Goal: Task Accomplishment & Management: Complete application form

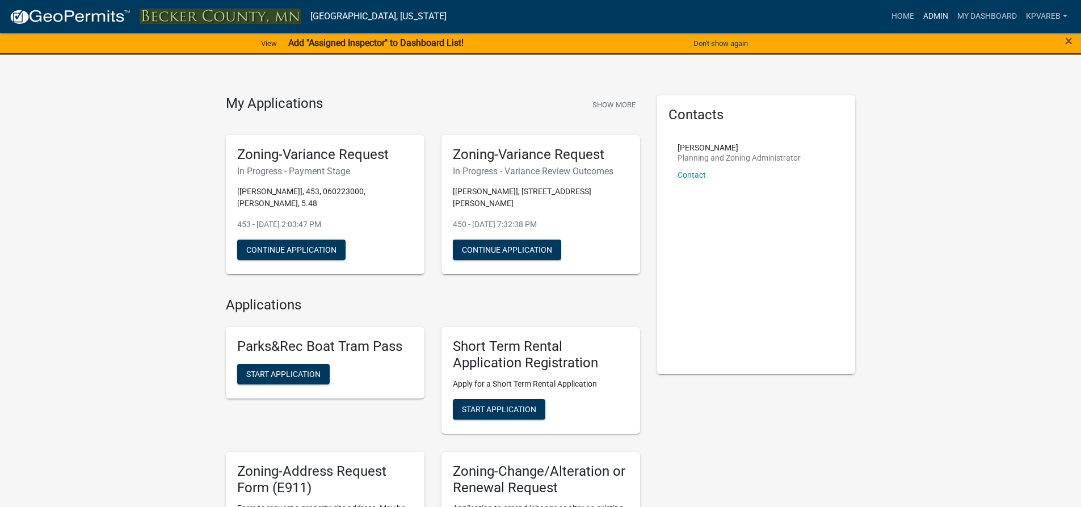
click at [933, 15] on link "Admin" at bounding box center [936, 17] width 34 height 22
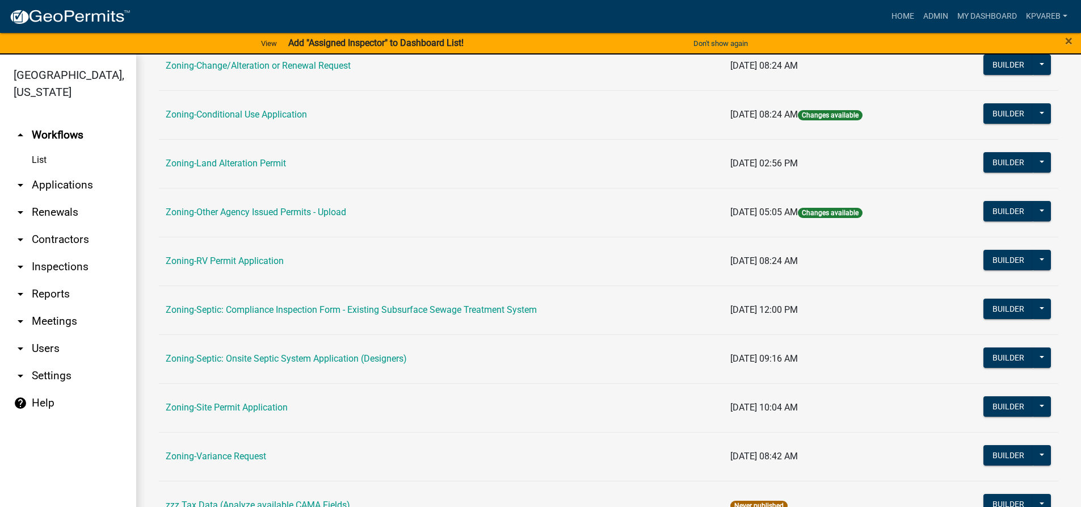
scroll to position [364, 0]
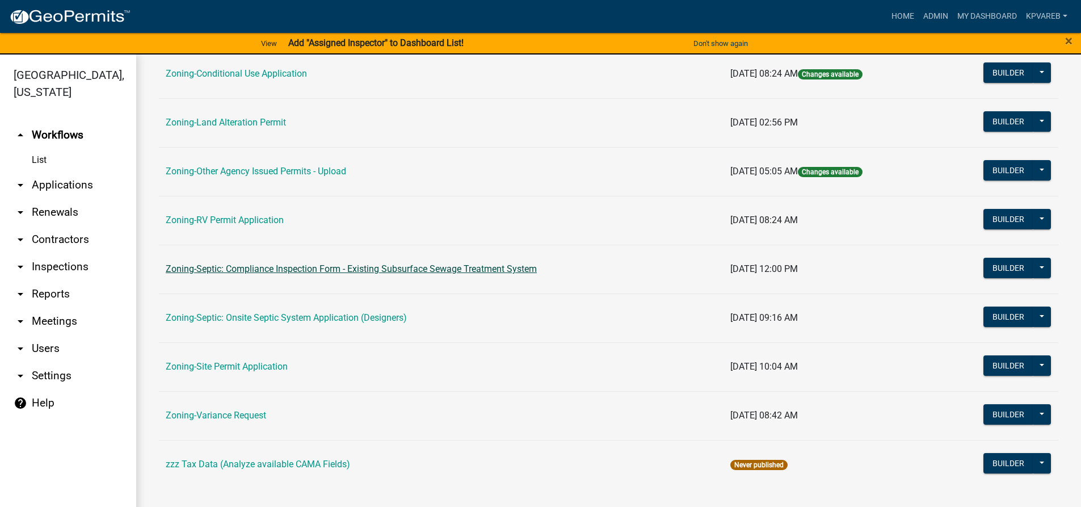
click at [417, 268] on link "Zoning-Septic: Compliance Inspection Form - Existing Subsurface Sewage Treatmen…" at bounding box center [351, 268] width 371 height 11
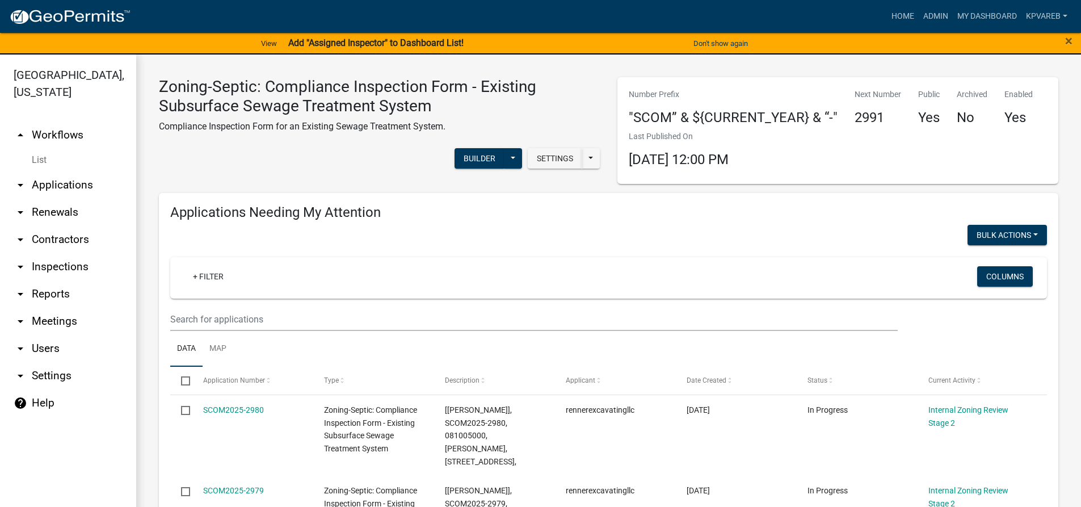
click at [226, 304] on wm-filter-builder "+ Filter Columns" at bounding box center [608, 294] width 877 height 74
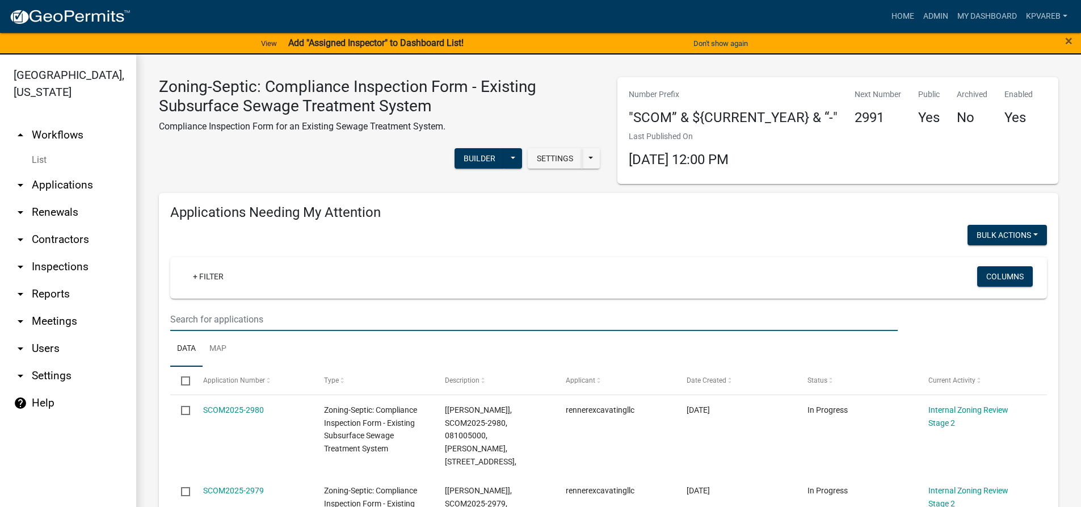
click at [226, 311] on input "text" at bounding box center [534, 319] width 728 height 23
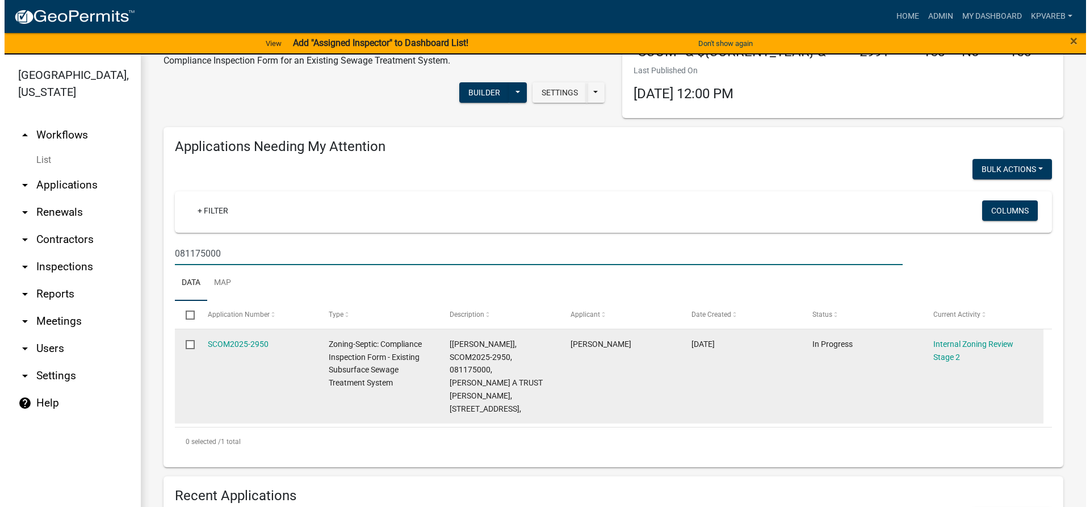
scroll to position [170, 0]
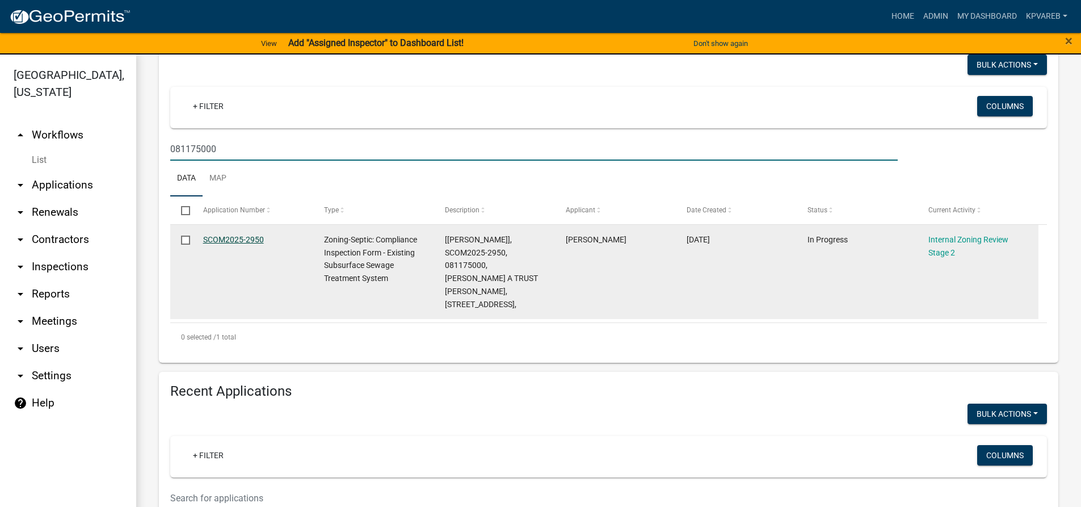
type input "081175000"
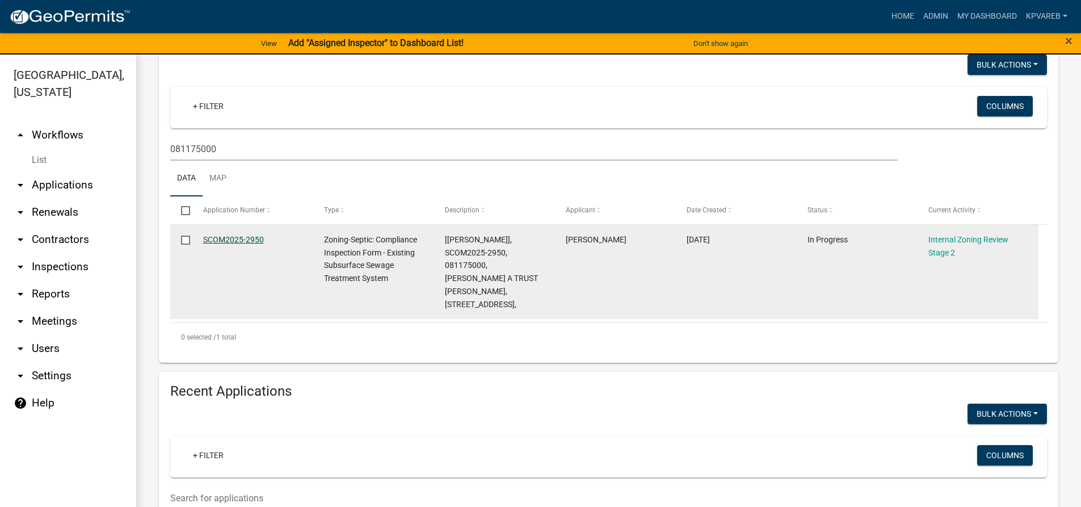
click at [250, 236] on link "SCOM2025-2950" at bounding box center [233, 239] width 61 height 9
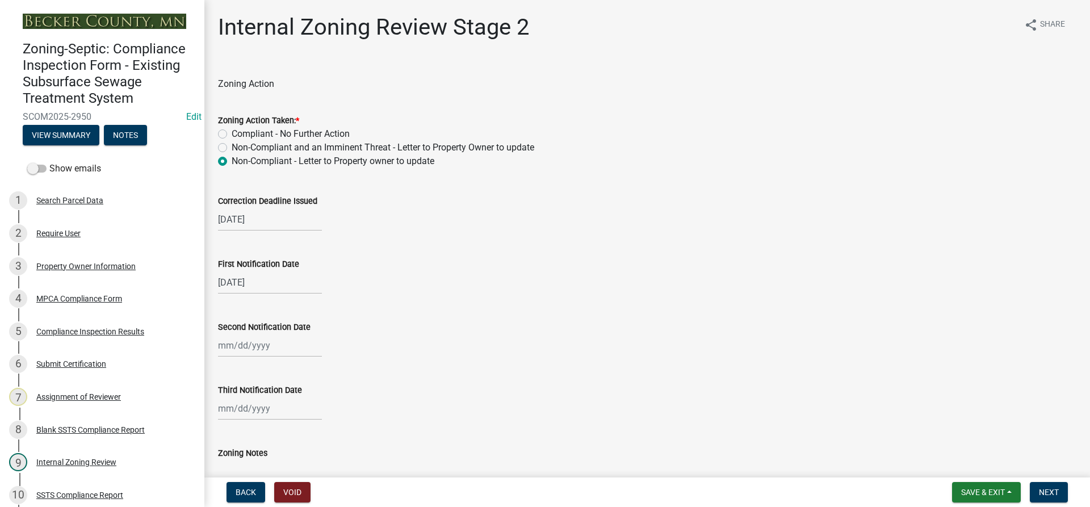
scroll to position [170, 0]
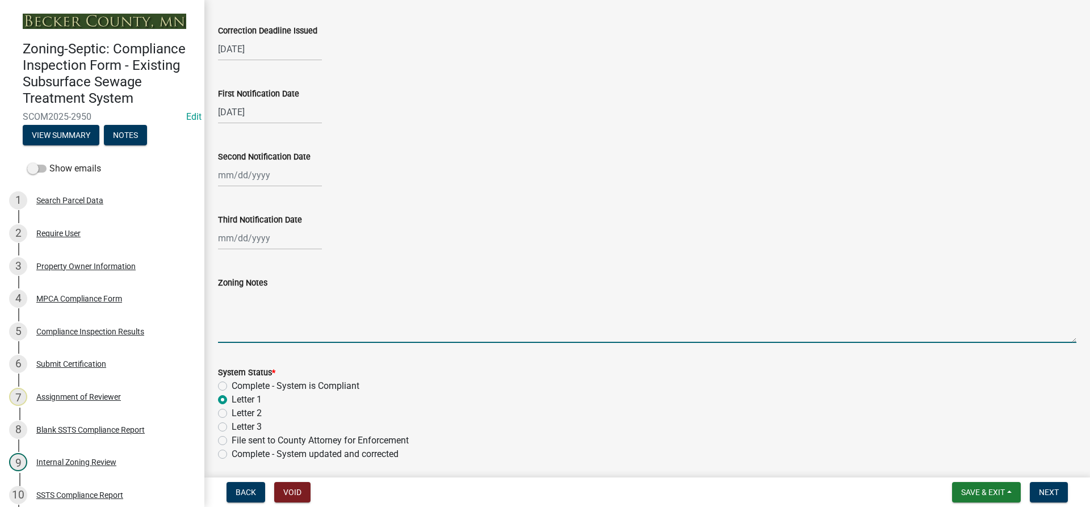
click at [275, 325] on textarea "Zoning Notes" at bounding box center [647, 315] width 858 height 53
click at [246, 304] on textarea "This sytem" at bounding box center [647, 315] width 858 height 53
click at [266, 301] on textarea "This system" at bounding box center [647, 315] width 858 height 53
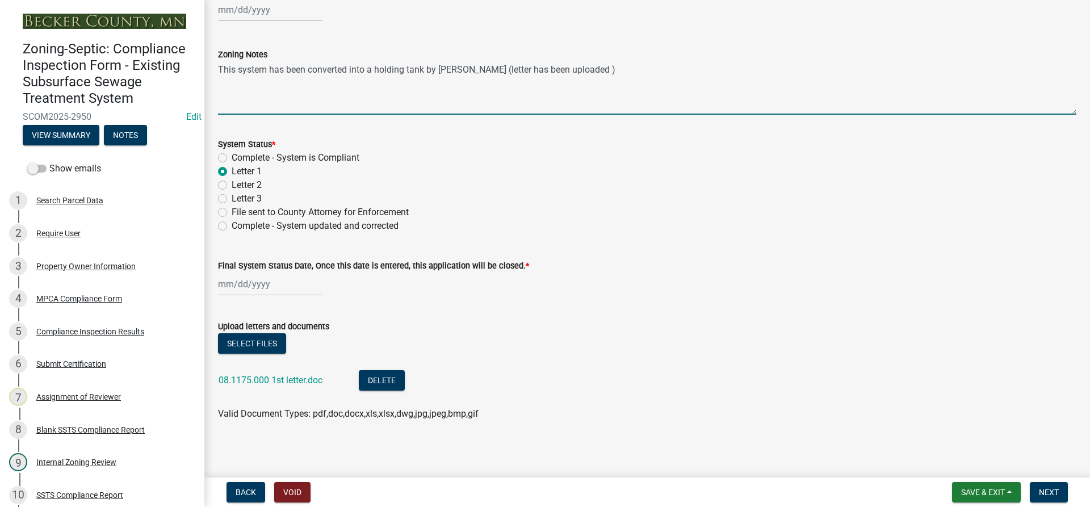
scroll to position [401, 0]
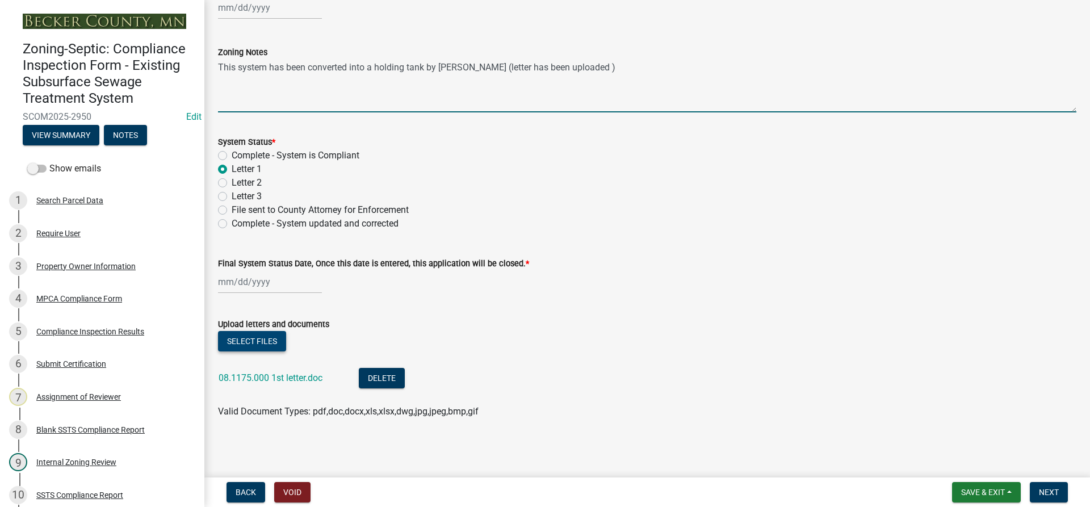
type textarea "This system has been converted into a holding tank by rick renner (letter has b…"
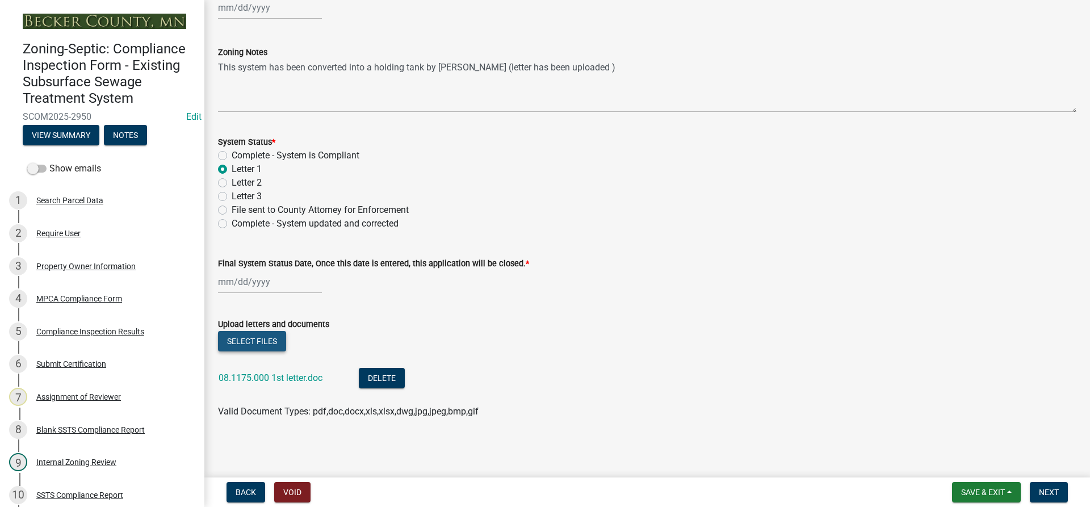
click at [253, 335] on button "Select files" at bounding box center [252, 341] width 68 height 20
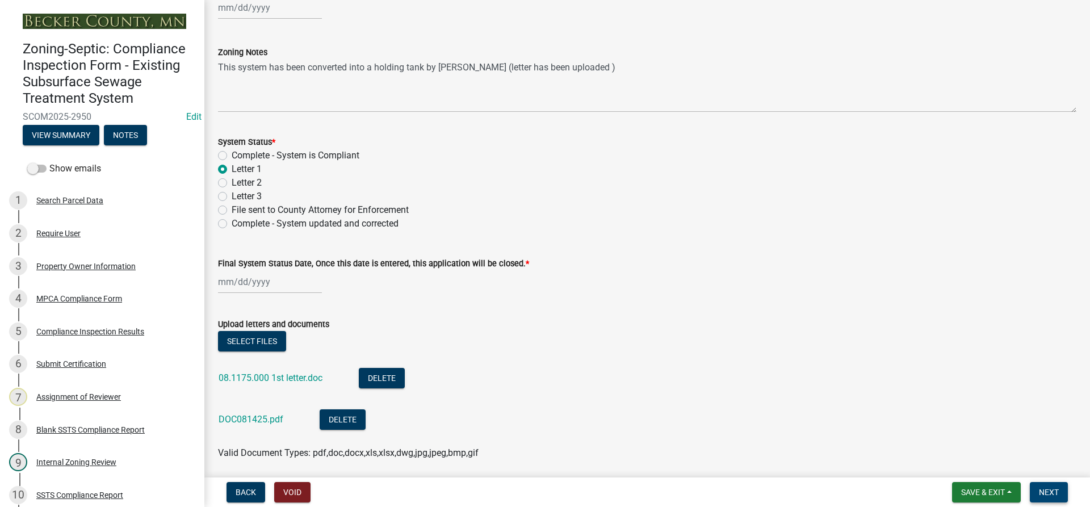
click at [1053, 495] on span "Next" at bounding box center [1049, 492] width 20 height 9
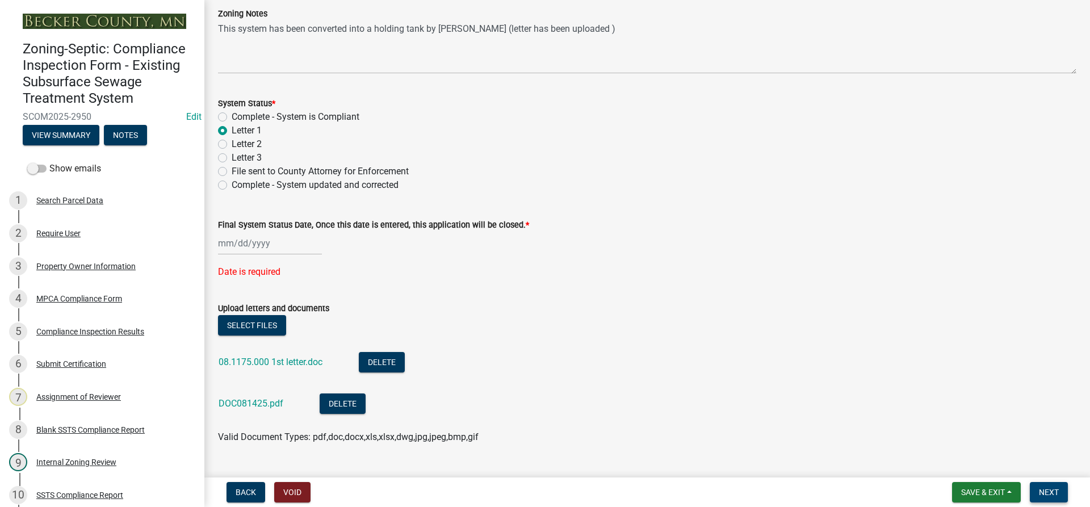
scroll to position [465, 0]
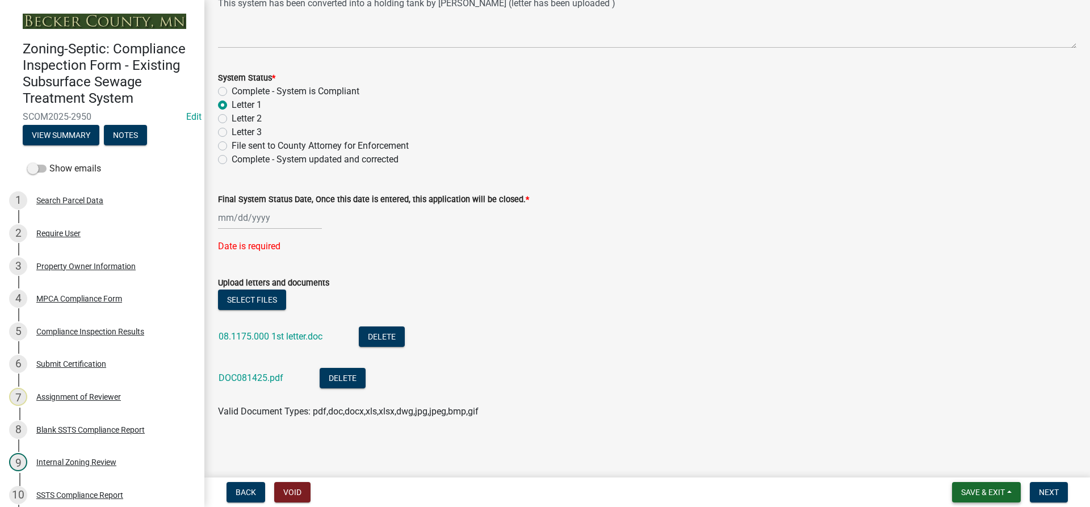
click at [979, 490] on span "Save & Exit" at bounding box center [983, 492] width 44 height 9
click at [974, 464] on button "Save & Exit" at bounding box center [975, 462] width 91 height 27
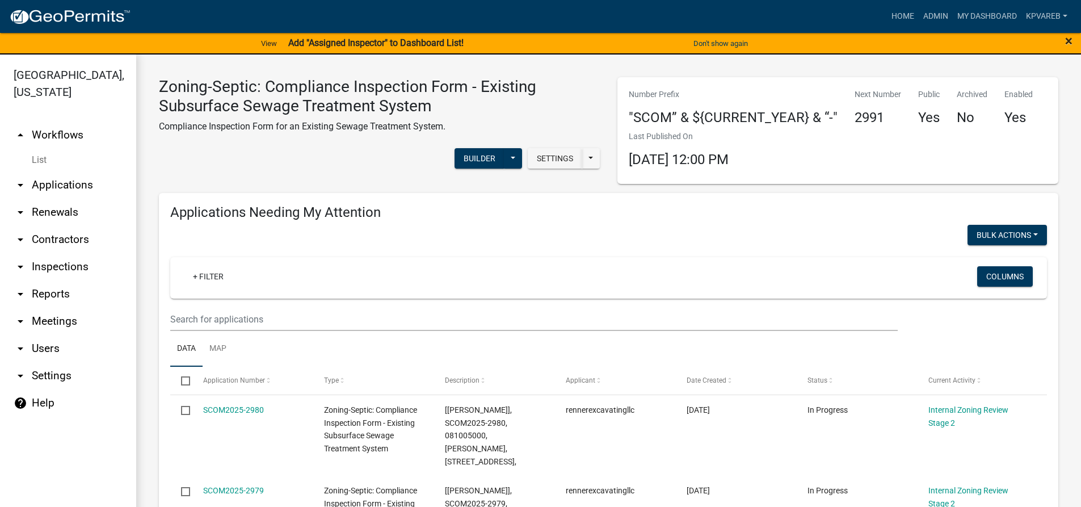
click at [1072, 45] on span "×" at bounding box center [1068, 41] width 7 height 16
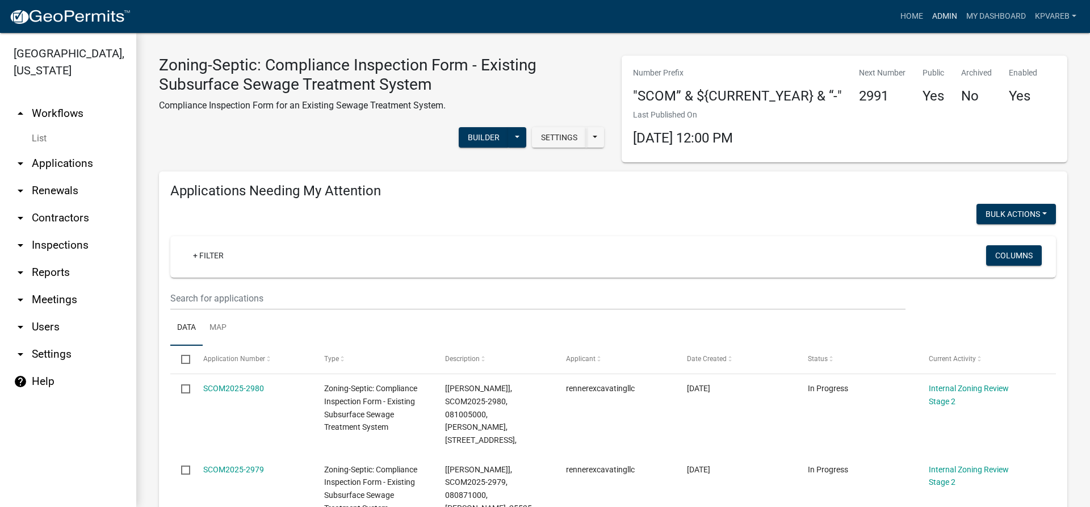
click at [953, 11] on link "Admin" at bounding box center [944, 17] width 34 height 22
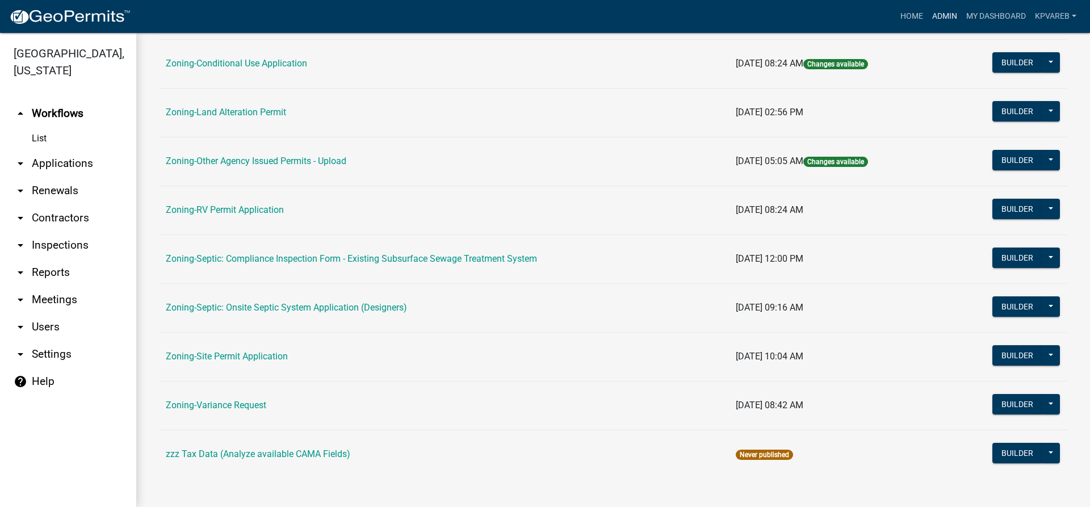
scroll to position [356, 0]
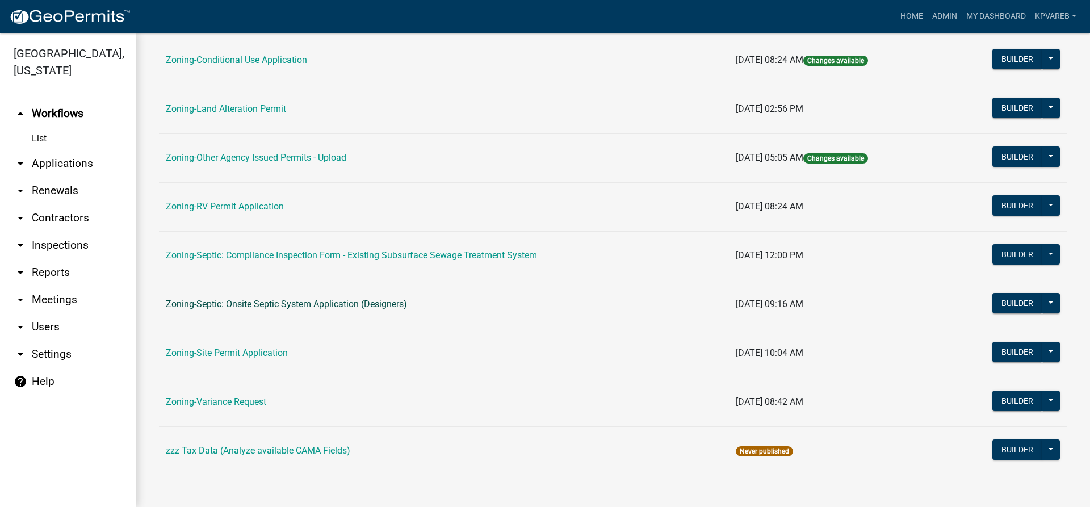
click at [381, 304] on link "Zoning-Septic: Onsite Septic System Application (Designers)" at bounding box center [286, 304] width 241 height 11
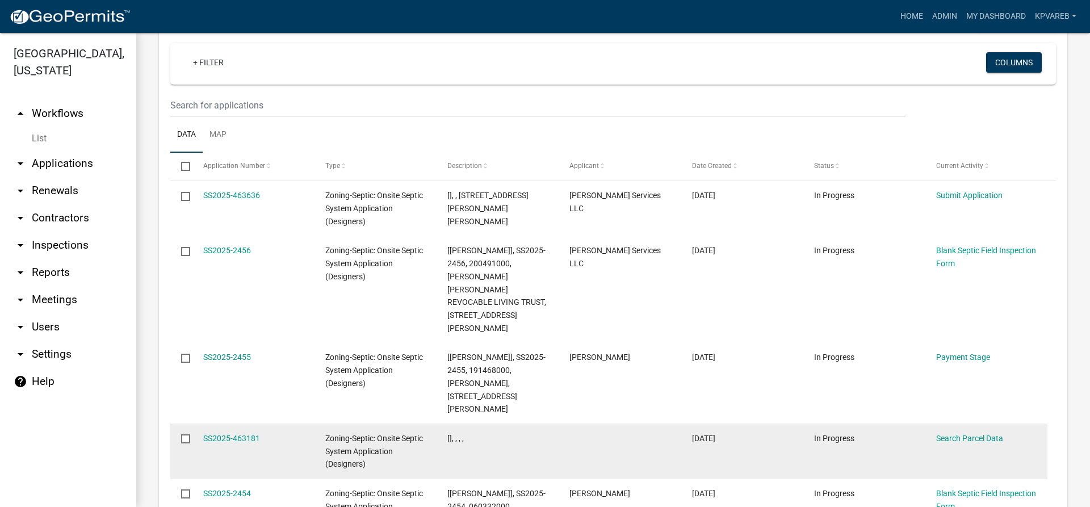
scroll to position [1249, 0]
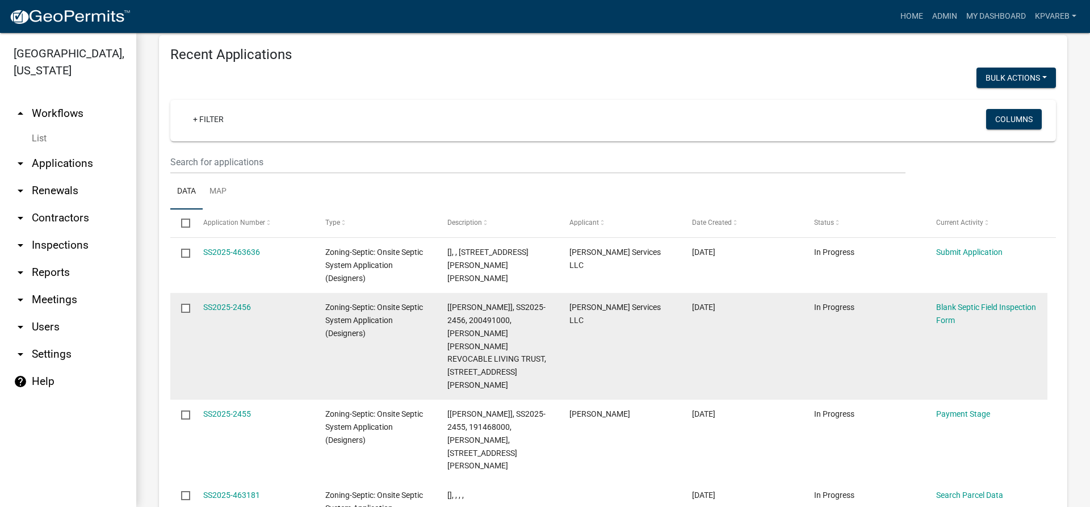
click at [644, 293] on datatable-body-cell "[PERSON_NAME] Services LLC" at bounding box center [619, 346] width 122 height 107
click at [595, 293] on datatable-body-cell "[PERSON_NAME] Services LLC" at bounding box center [619, 346] width 122 height 107
click at [957, 303] on link "Blank Septic Field Inspection Form" at bounding box center [986, 314] width 100 height 22
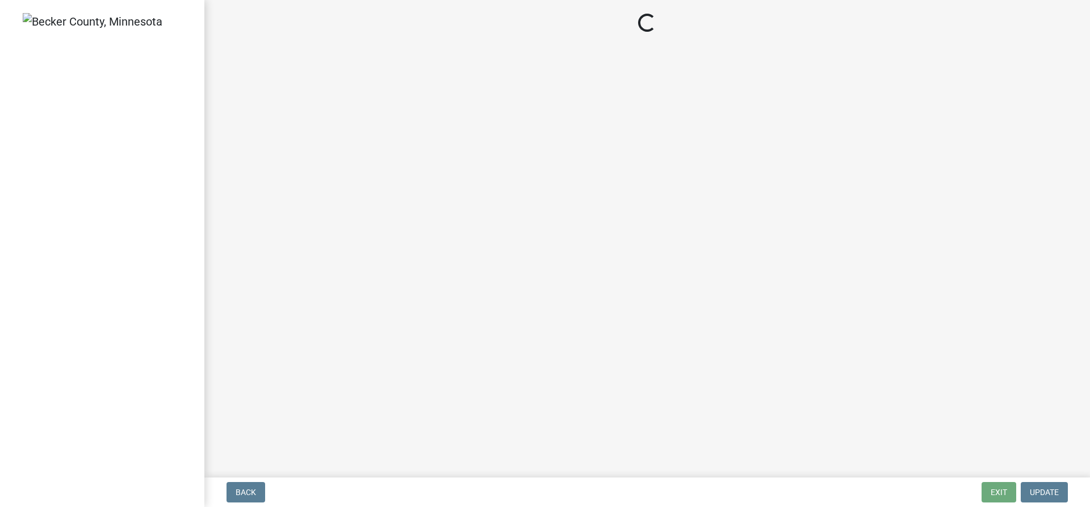
click at [771, 210] on main "Loading..." at bounding box center [646, 236] width 885 height 473
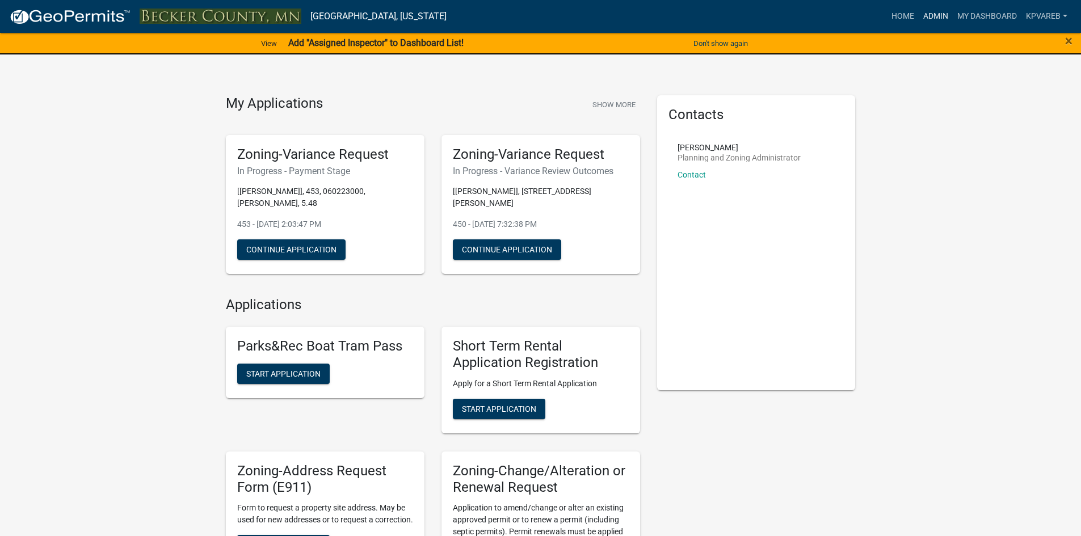
click at [933, 14] on link "Admin" at bounding box center [936, 17] width 34 height 22
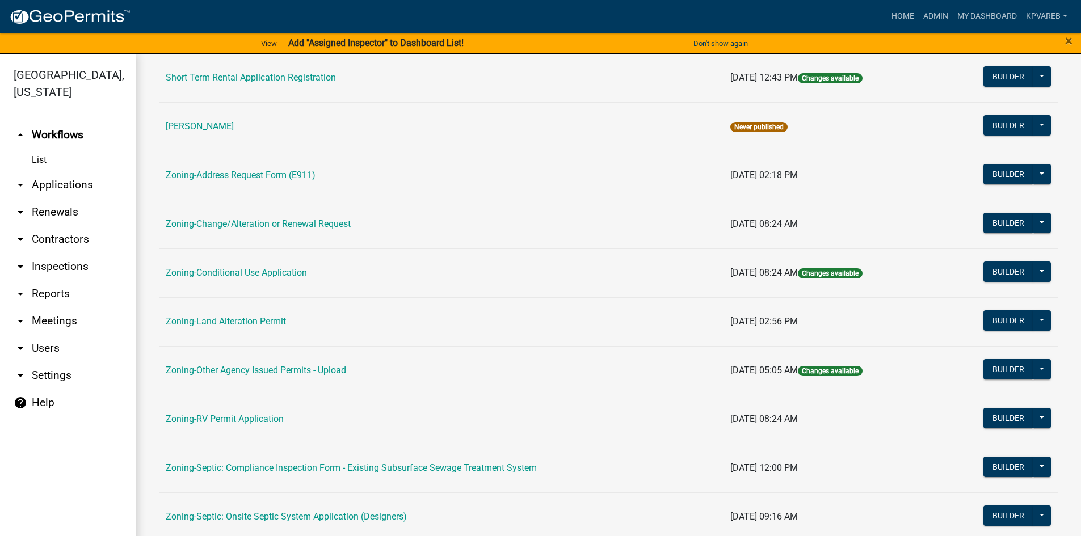
scroll to position [334, 0]
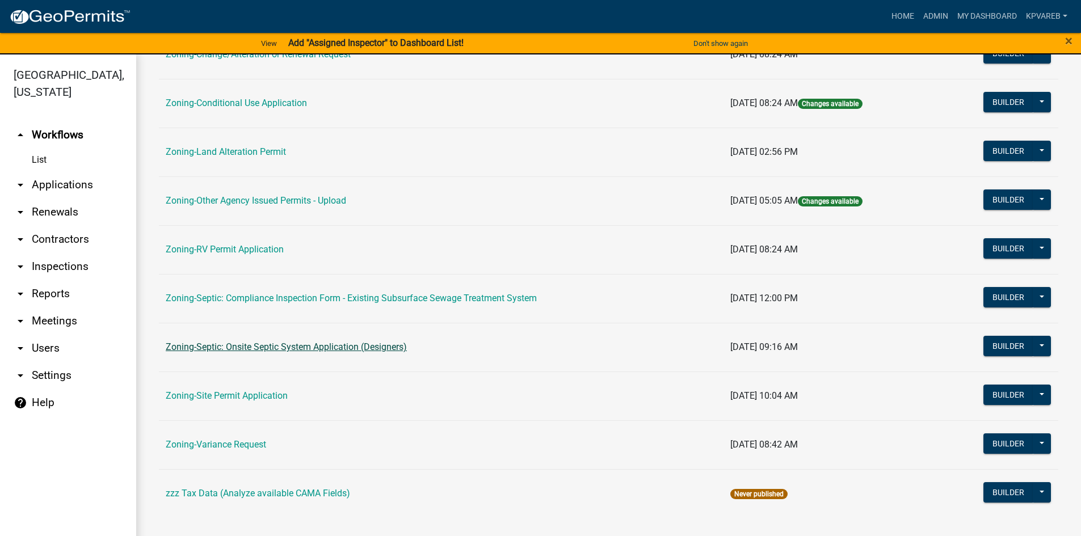
click at [360, 348] on link "Zoning-Septic: Onsite Septic System Application (Designers)" at bounding box center [286, 347] width 241 height 11
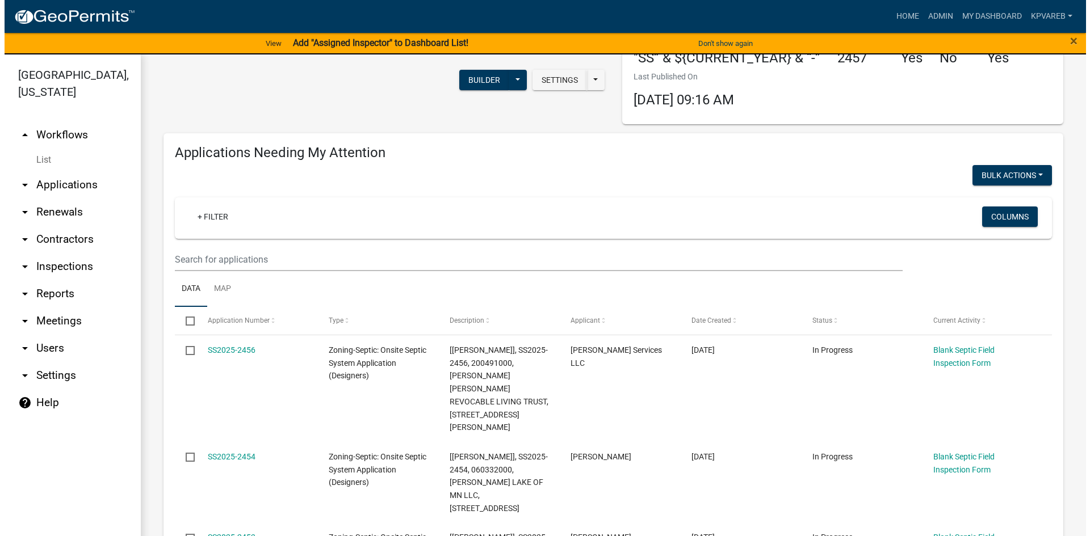
scroll to position [57, 0]
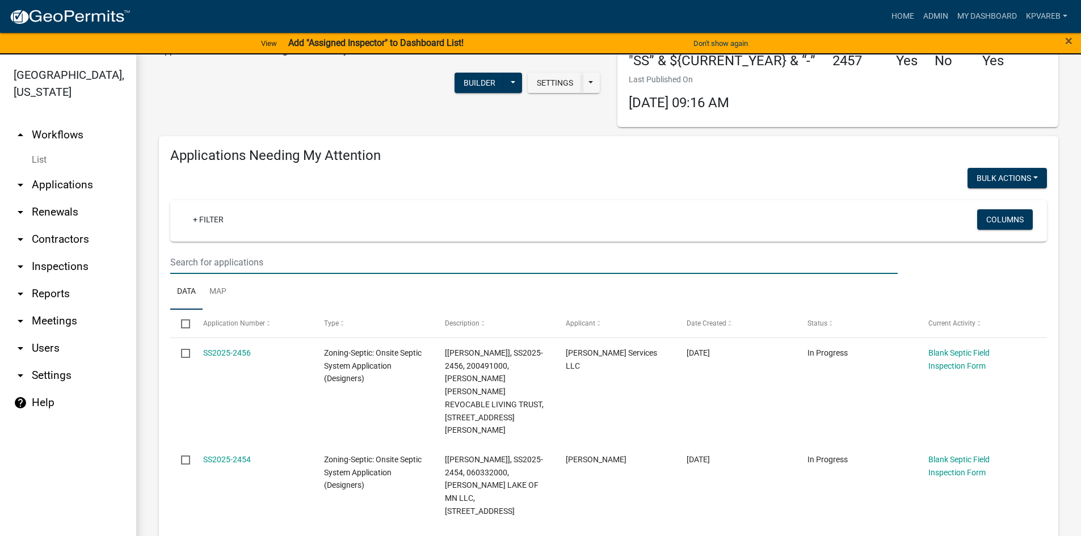
click at [235, 257] on input "text" at bounding box center [534, 262] width 728 height 23
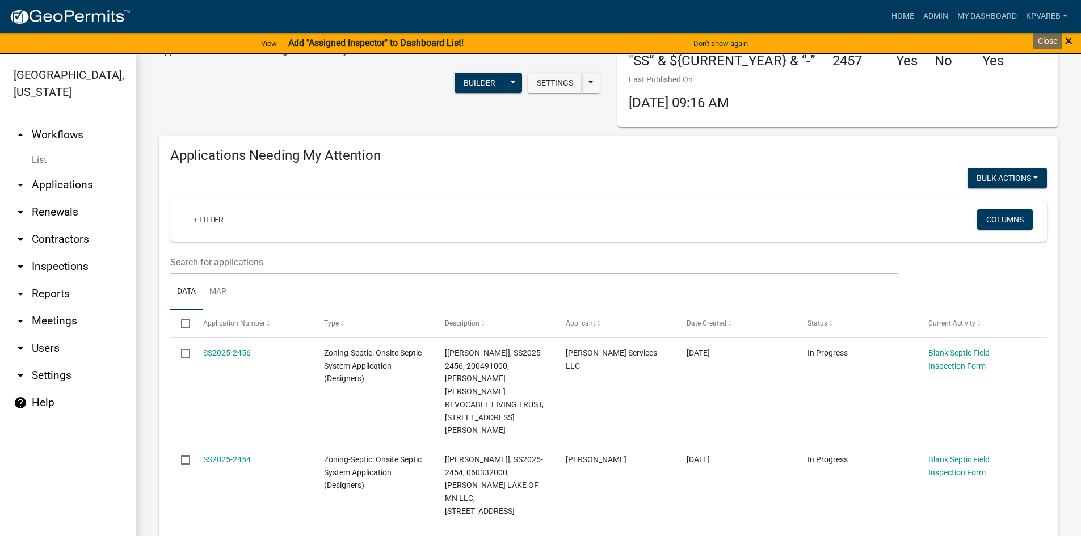
click at [1072, 41] on span "×" at bounding box center [1068, 41] width 7 height 16
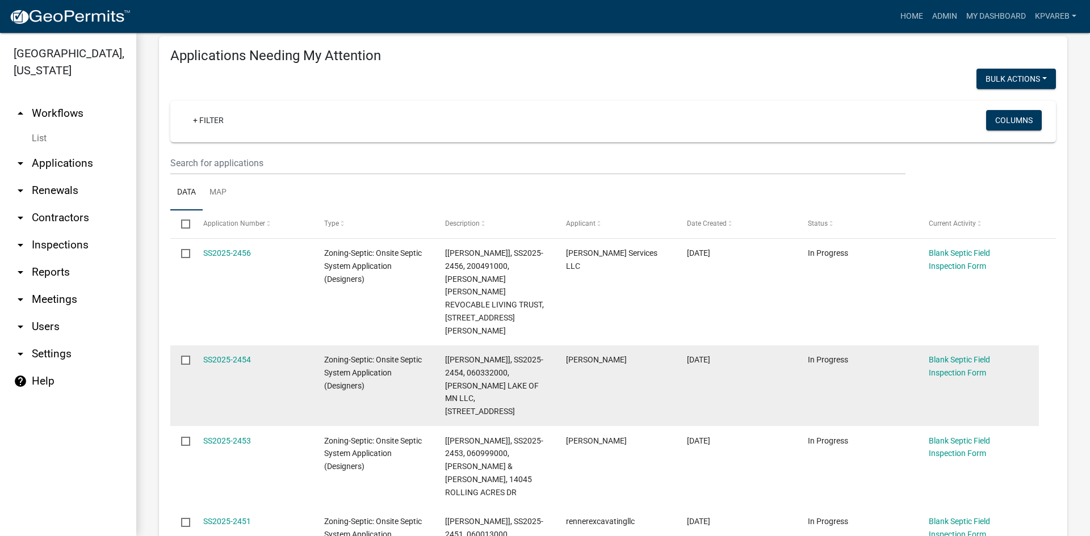
scroll to position [284, 0]
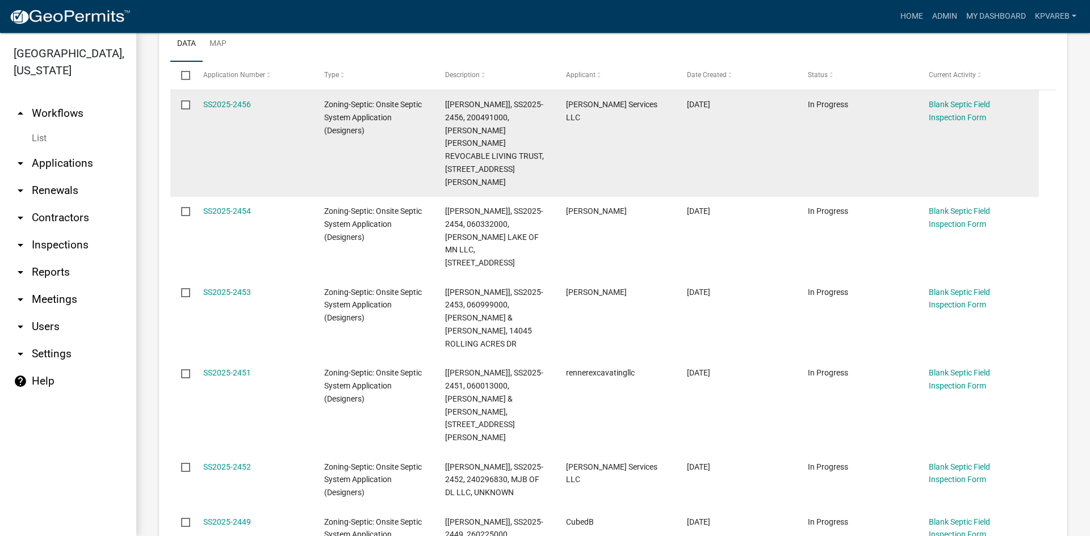
click at [650, 146] on datatable-body-cell "[PERSON_NAME] Services LLC" at bounding box center [615, 143] width 121 height 107
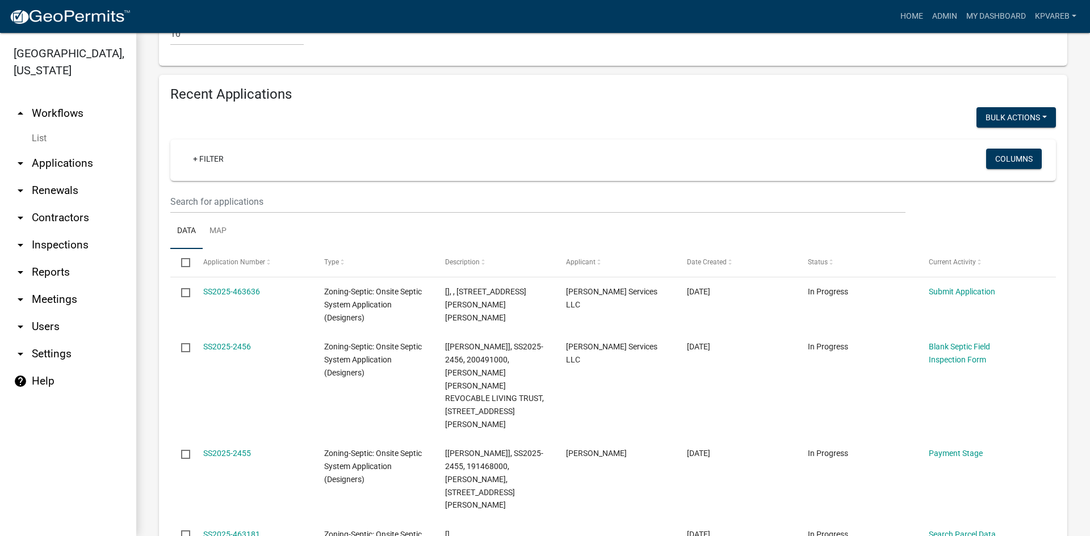
scroll to position [1192, 0]
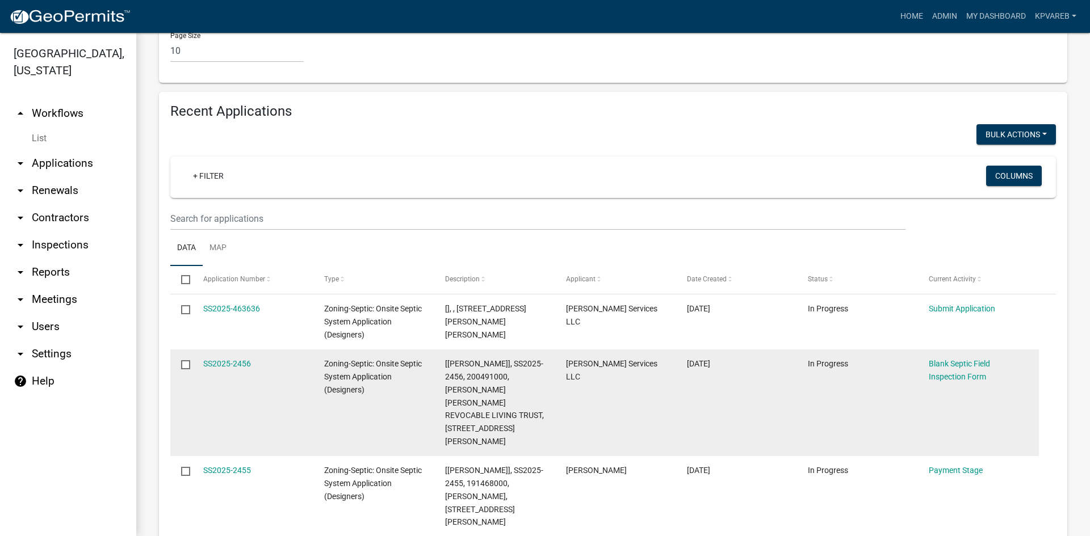
click at [633, 350] on datatable-body-cell "[PERSON_NAME] Services LLC" at bounding box center [615, 403] width 121 height 107
click at [552, 350] on datatable-body-cell "[[PERSON_NAME]], SS2025-2456, 200491000, [PERSON_NAME] [PERSON_NAME] REVOCABLE …" at bounding box center [494, 403] width 121 height 107
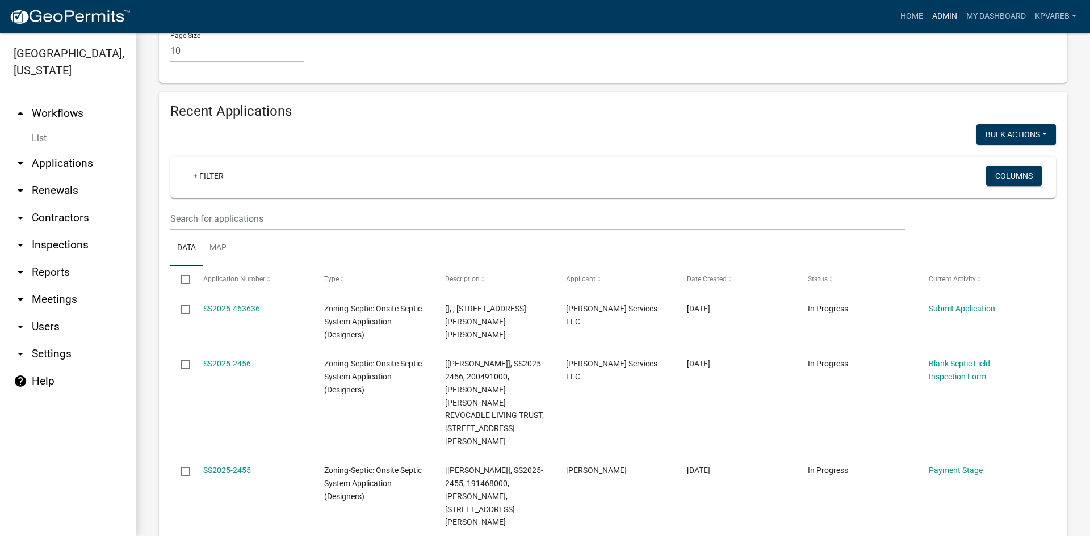
click at [943, 16] on link "Admin" at bounding box center [944, 17] width 34 height 22
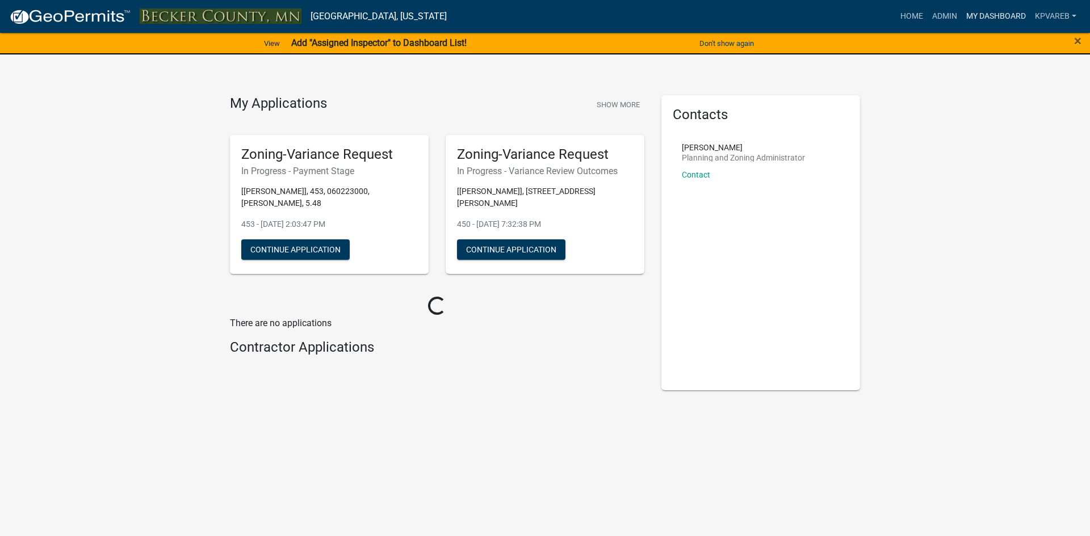
click at [961, 15] on link "My Dashboard" at bounding box center [995, 17] width 69 height 22
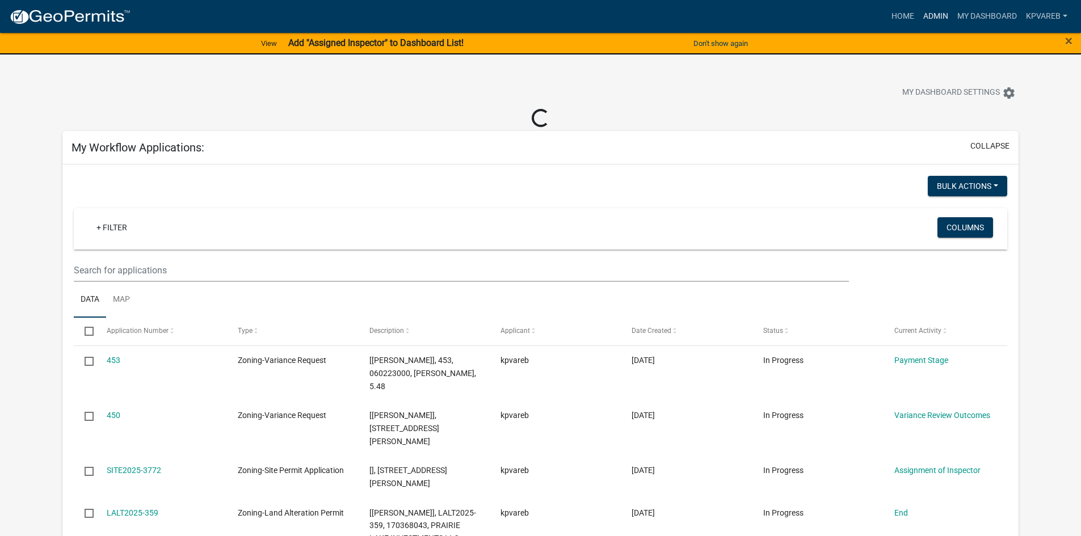
click at [939, 22] on link "Admin" at bounding box center [936, 17] width 34 height 22
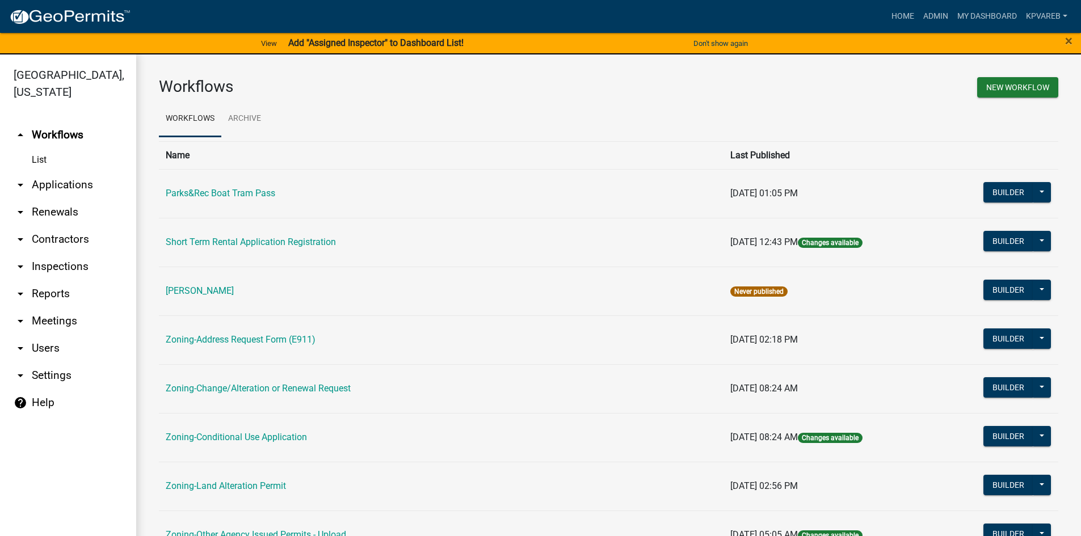
scroll to position [334, 0]
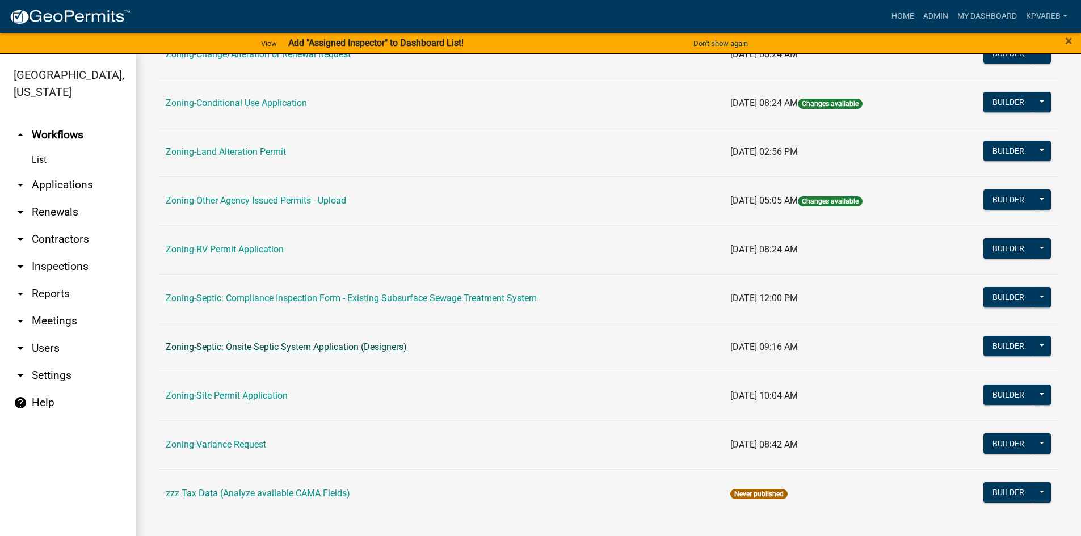
click at [329, 345] on link "Zoning-Septic: Onsite Septic System Application (Designers)" at bounding box center [286, 347] width 241 height 11
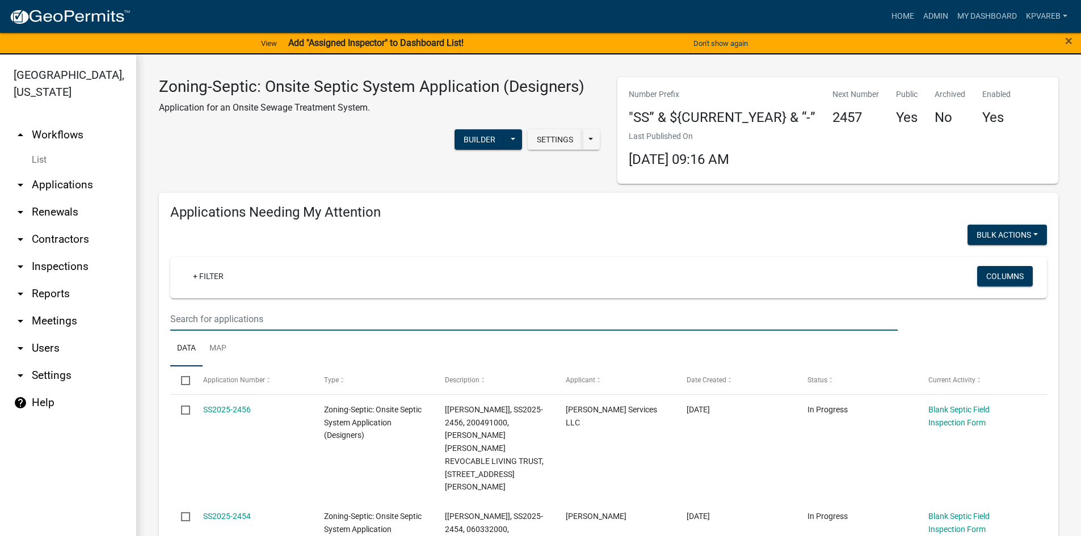
click at [213, 321] on input "text" at bounding box center [534, 319] width 728 height 23
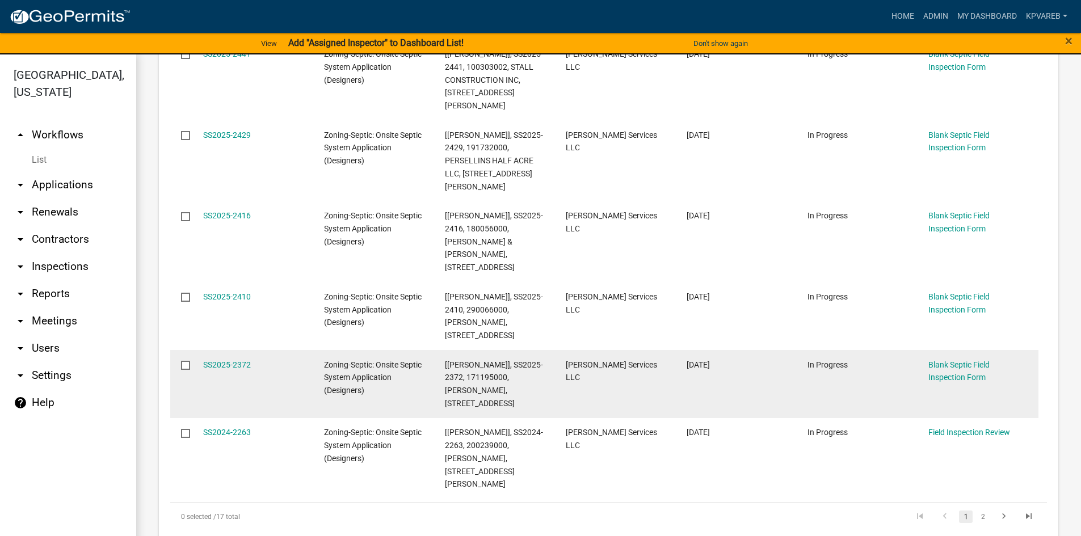
scroll to position [738, 0]
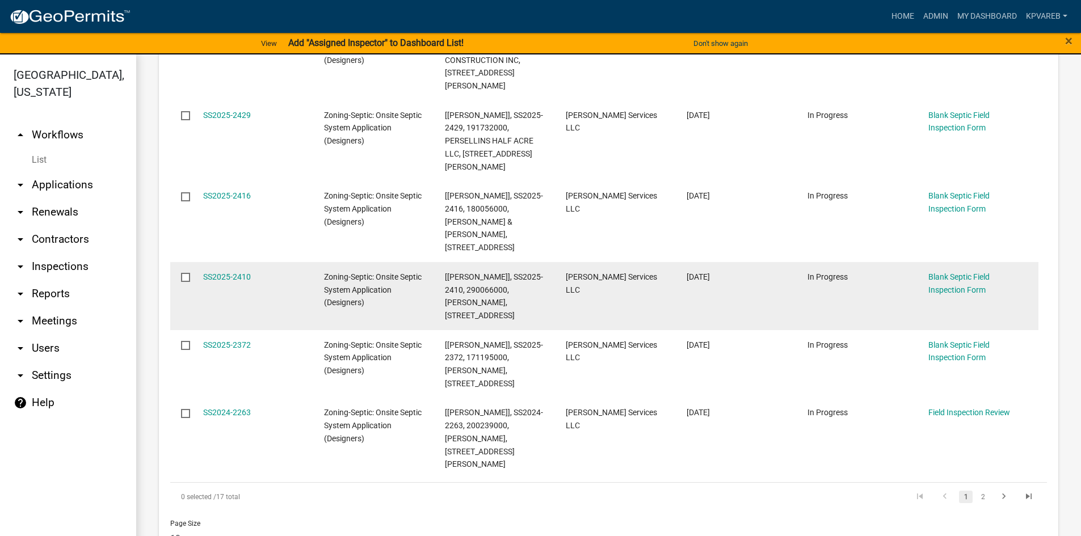
type input "[PERSON_NAME]"
click at [494, 272] on span "[[PERSON_NAME]], SS2025-2410, 290066000, [PERSON_NAME], [STREET_ADDRESS]" at bounding box center [494, 296] width 98 height 48
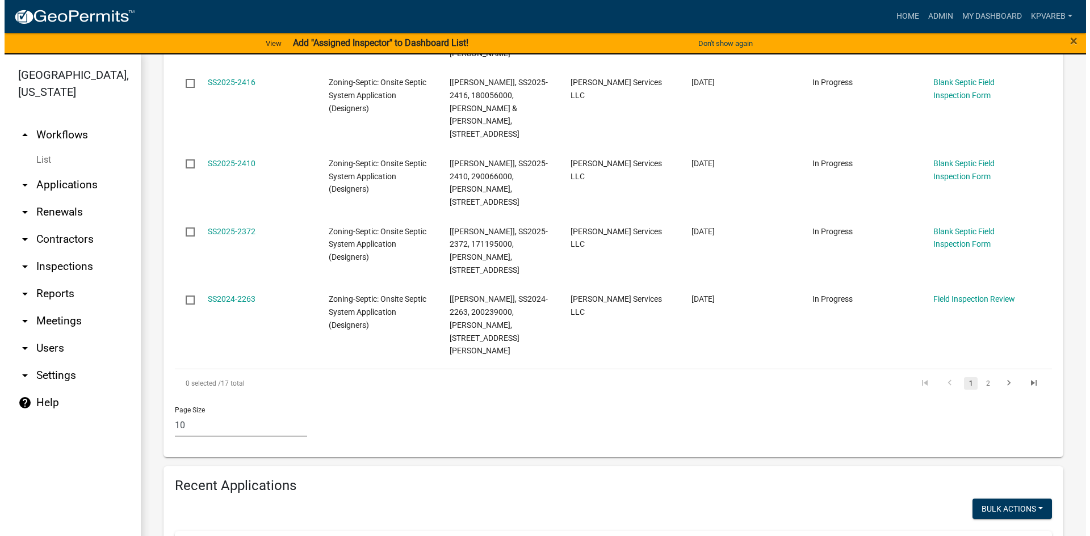
scroll to position [624, 0]
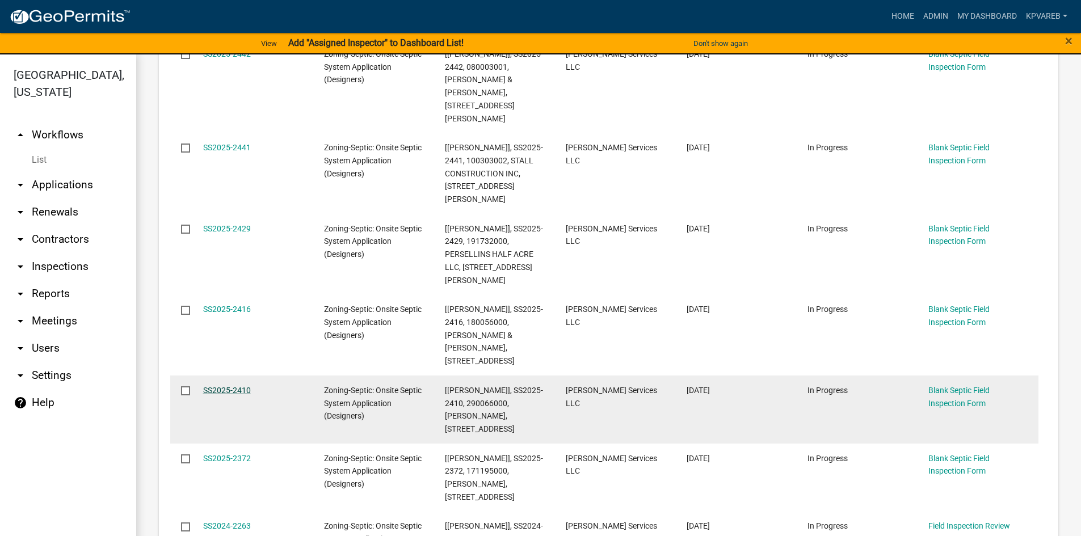
click at [247, 386] on link "SS2025-2410" at bounding box center [227, 390] width 48 height 9
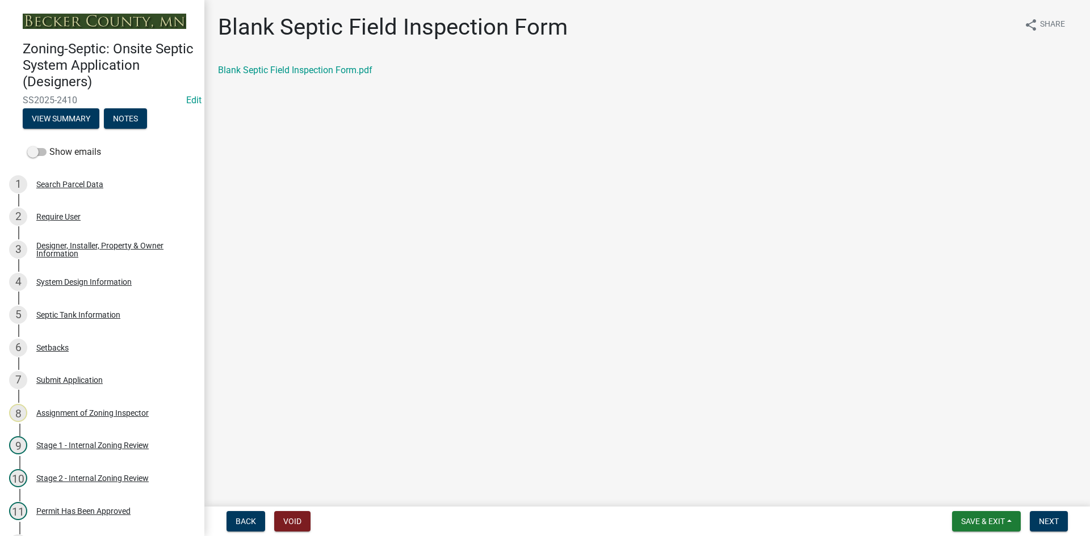
scroll to position [41, 0]
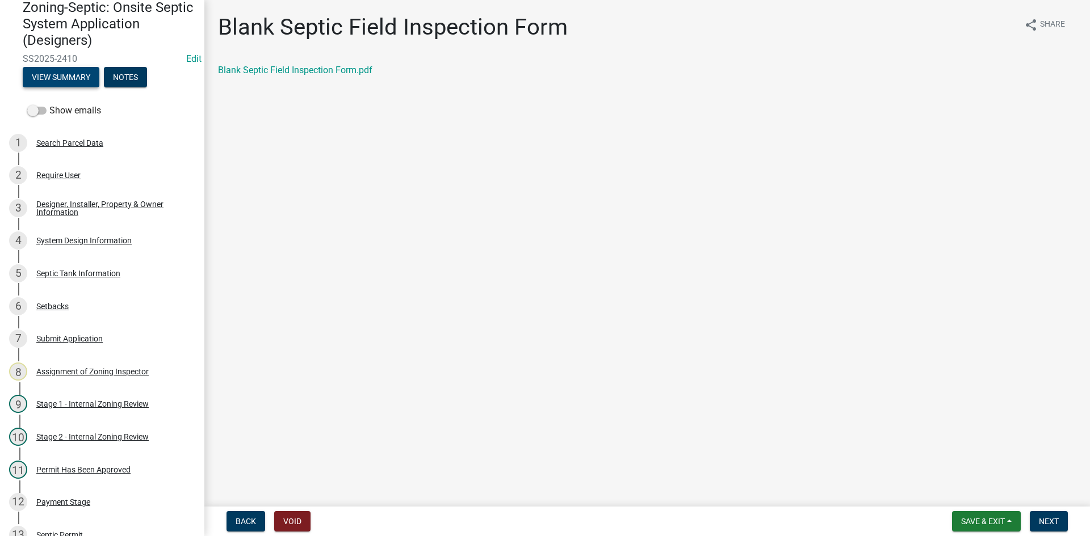
click at [74, 74] on button "View Summary" at bounding box center [61, 77] width 77 height 20
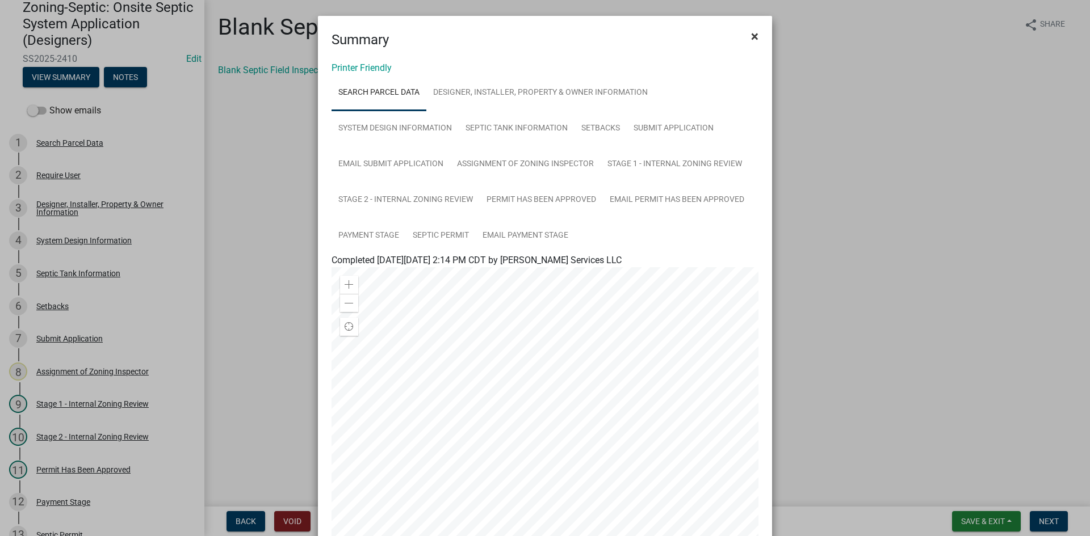
click at [752, 37] on span "×" at bounding box center [754, 36] width 7 height 16
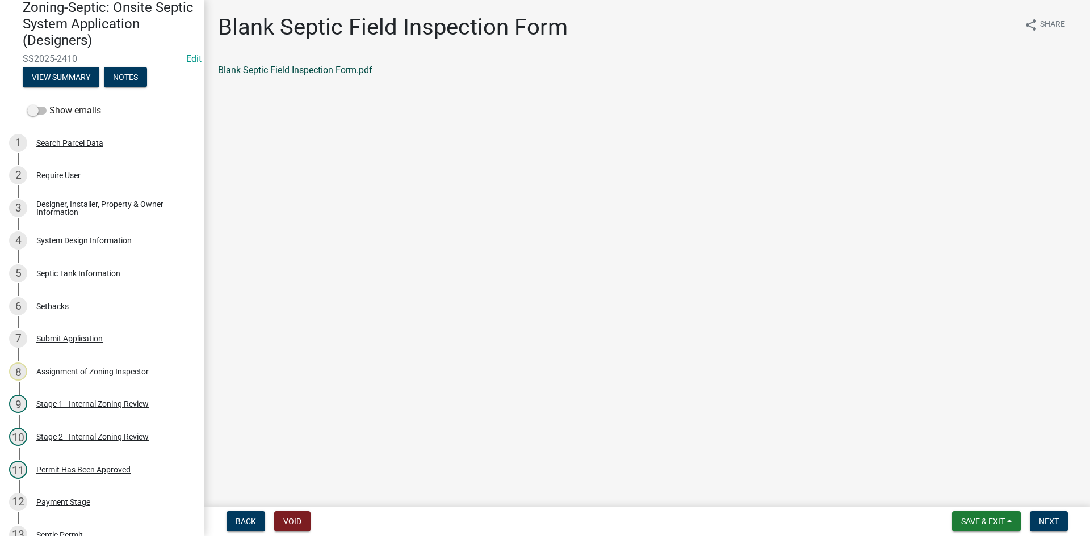
click at [297, 74] on link "Blank Septic Field Inspection Form.pdf" at bounding box center [295, 70] width 154 height 11
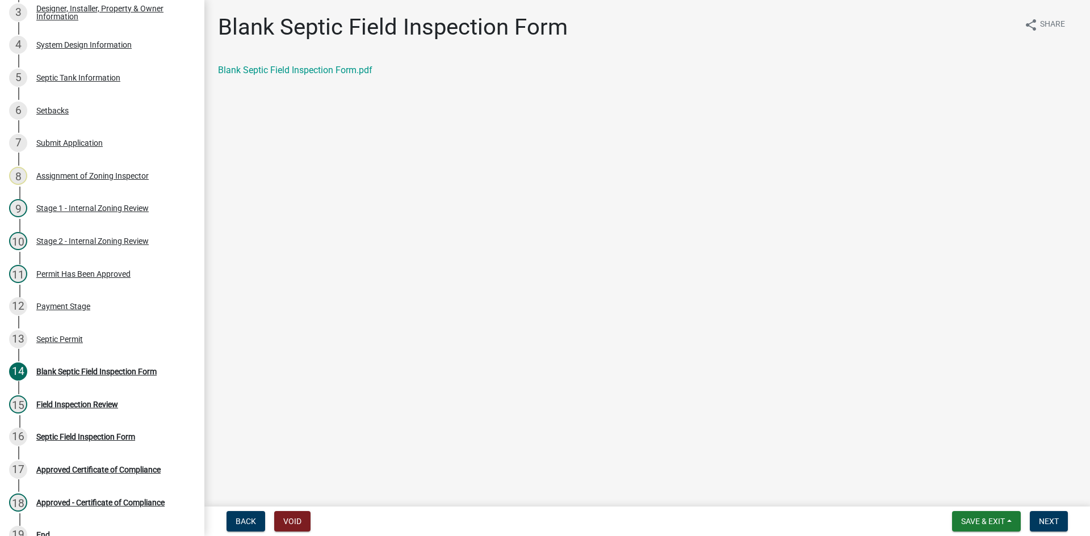
scroll to position [270, 0]
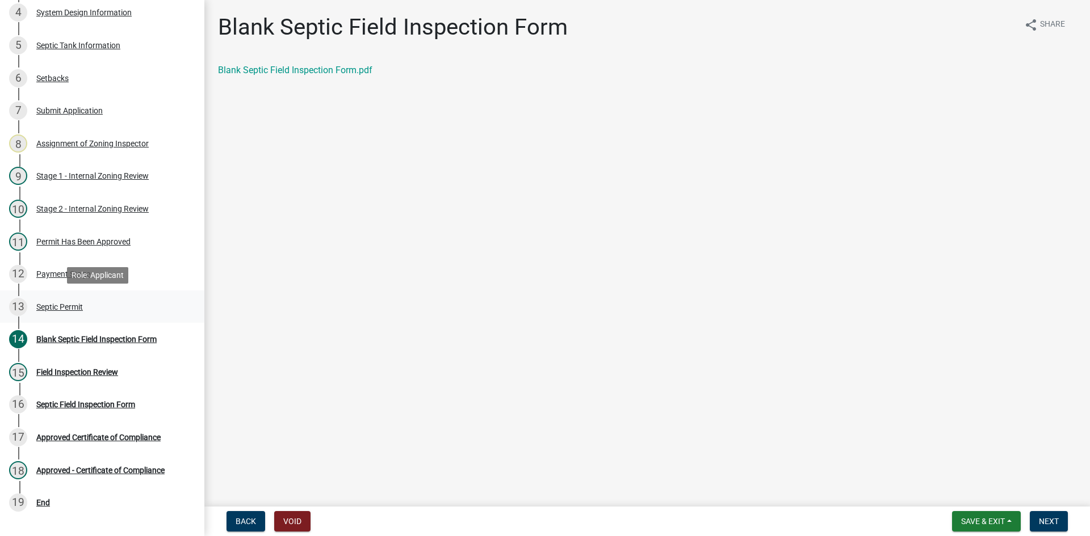
click at [60, 304] on div "Septic Permit" at bounding box center [59, 307] width 47 height 8
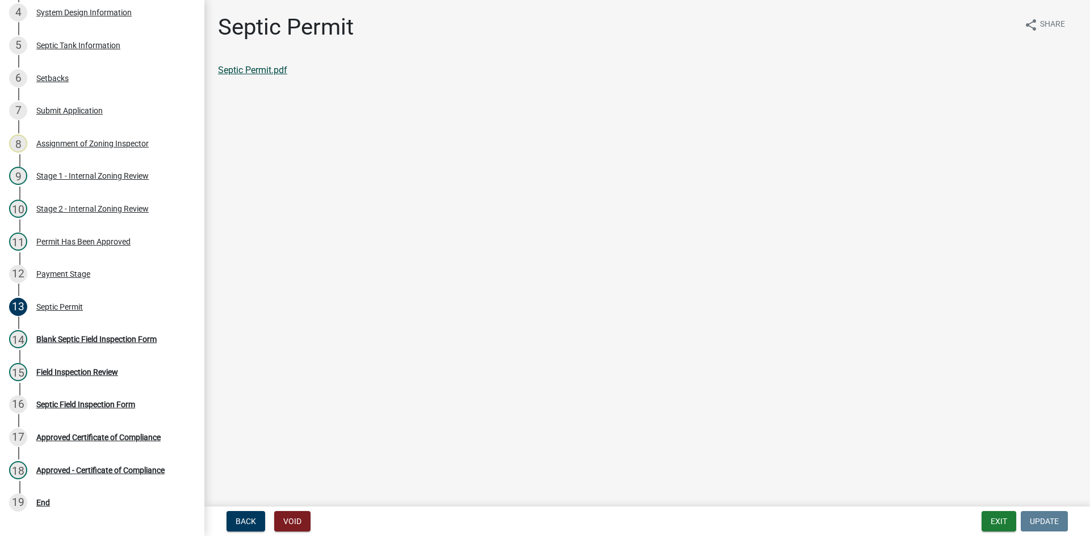
click at [280, 70] on link "Septic Permit.pdf" at bounding box center [252, 70] width 69 height 11
drag, startPoint x: 204, startPoint y: 195, endPoint x: 204, endPoint y: 225, distance: 29.5
click at [204, 225] on main "Septic Permit share Share Septic Permit.pdf" at bounding box center [646, 251] width 885 height 502
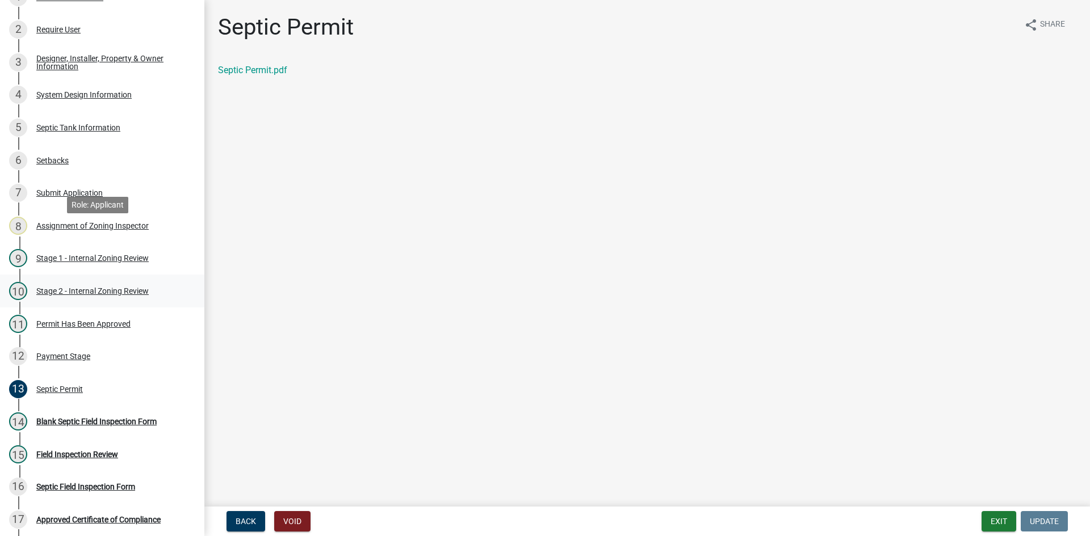
scroll to position [74, 0]
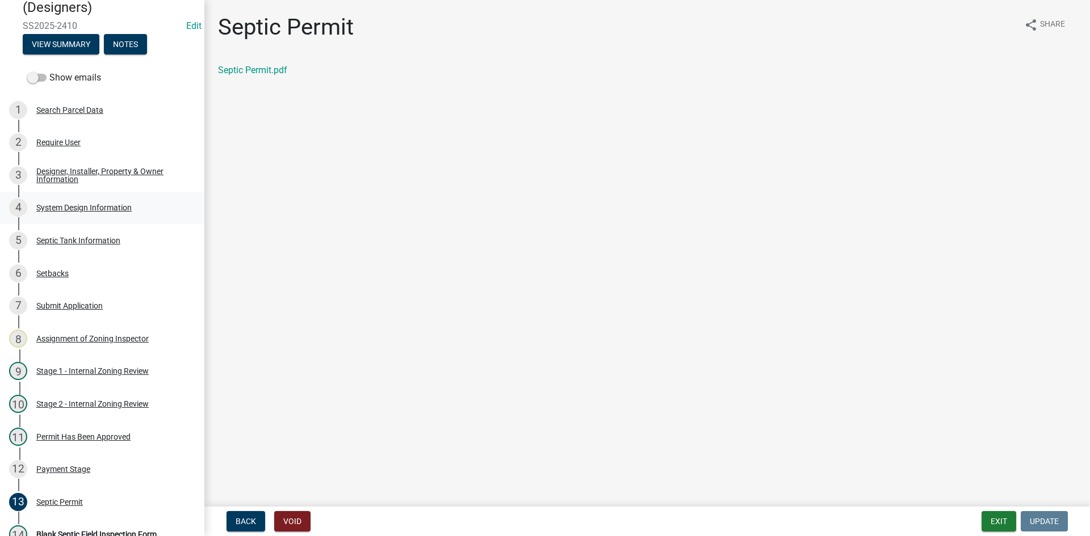
click at [94, 207] on div "System Design Information" at bounding box center [83, 208] width 95 height 8
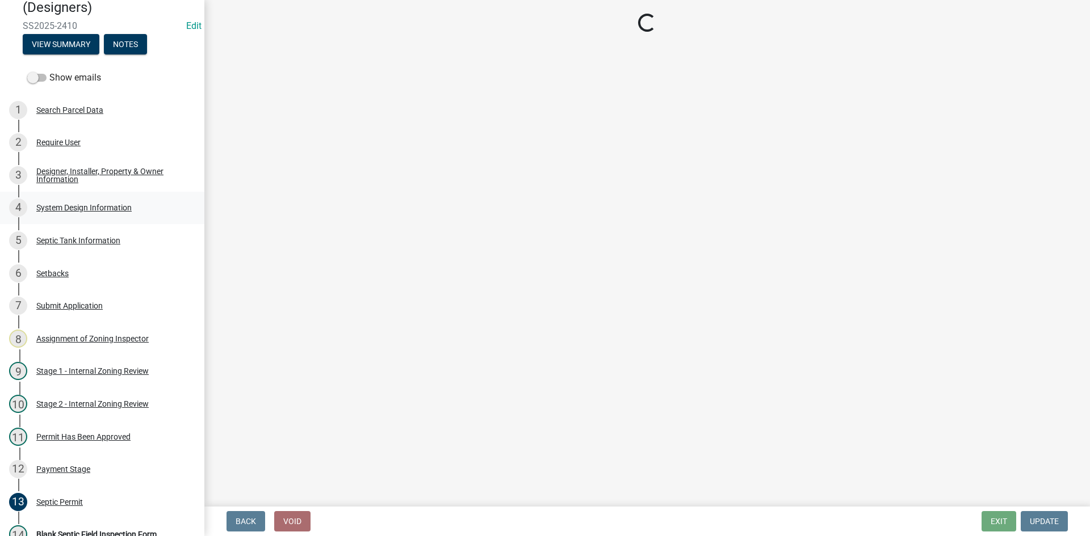
select select "55497d75-c43f-4635-a730-e0737ce05d56"
select select "d11049ea-91d0-42ef-8f23-5bc08afa6acf"
select select "011fbff4-a41d-4a75-9bd8-71c7e6c69e0d"
select select "85fdfef2-2683-4311-b5d5-5505f6411127"
select select "ba735beb-519e-40f0-ae20-62d65fc4c46b"
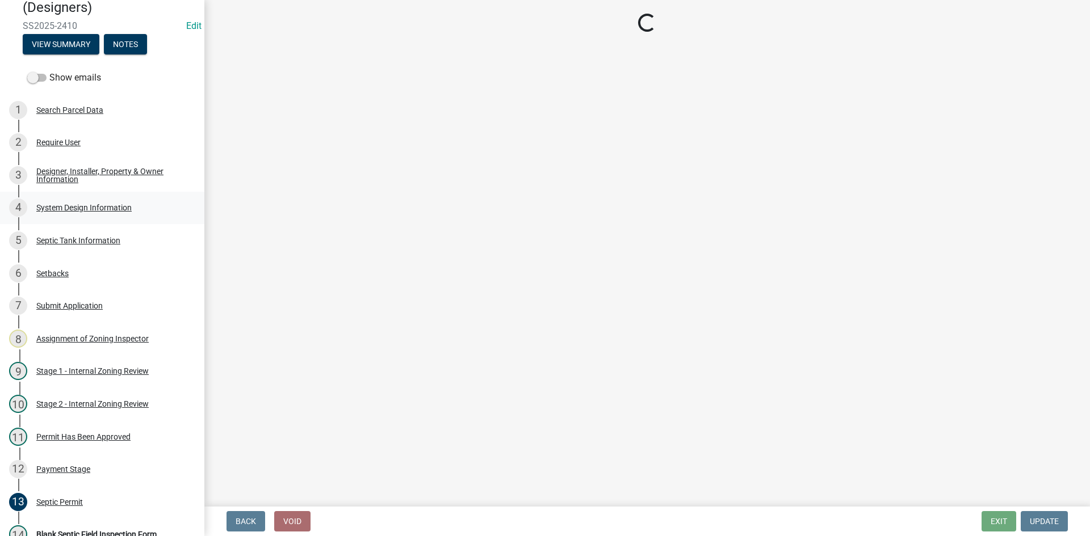
select select "ef698bf5-6172-44c1-9ffb-522c07469aed"
select select "384fc250-a67e-4e5e-a6e0-19116deb63e7"
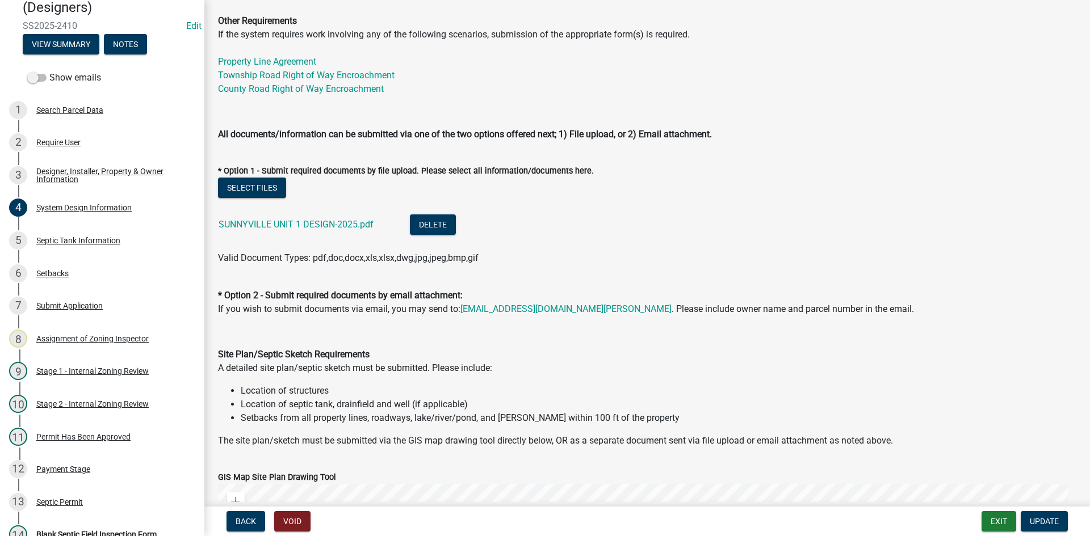
scroll to position [454, 0]
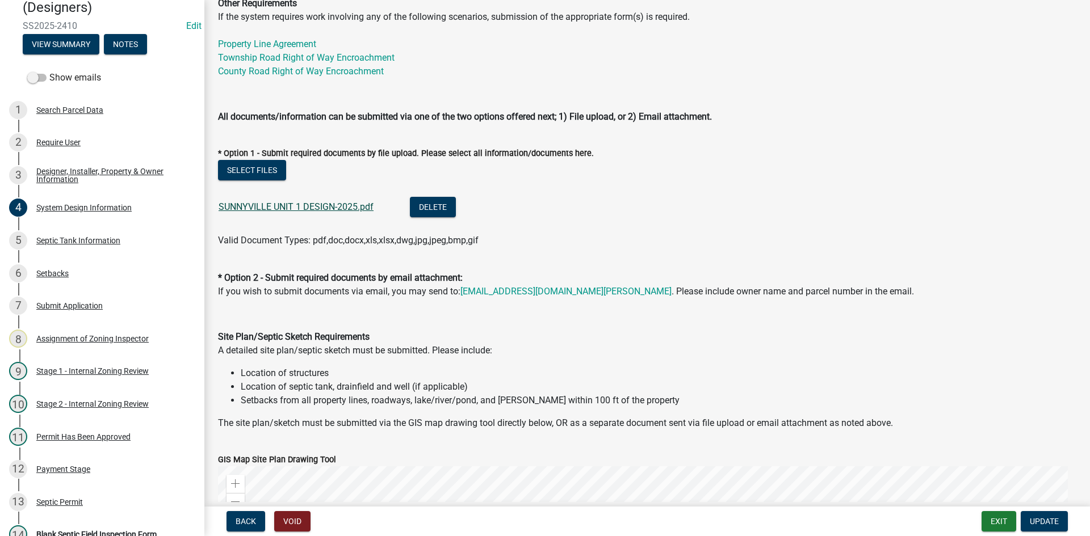
click at [326, 209] on link "SUNNYVILLE UNIT 1 DESIGN-2025.pdf" at bounding box center [296, 206] width 155 height 11
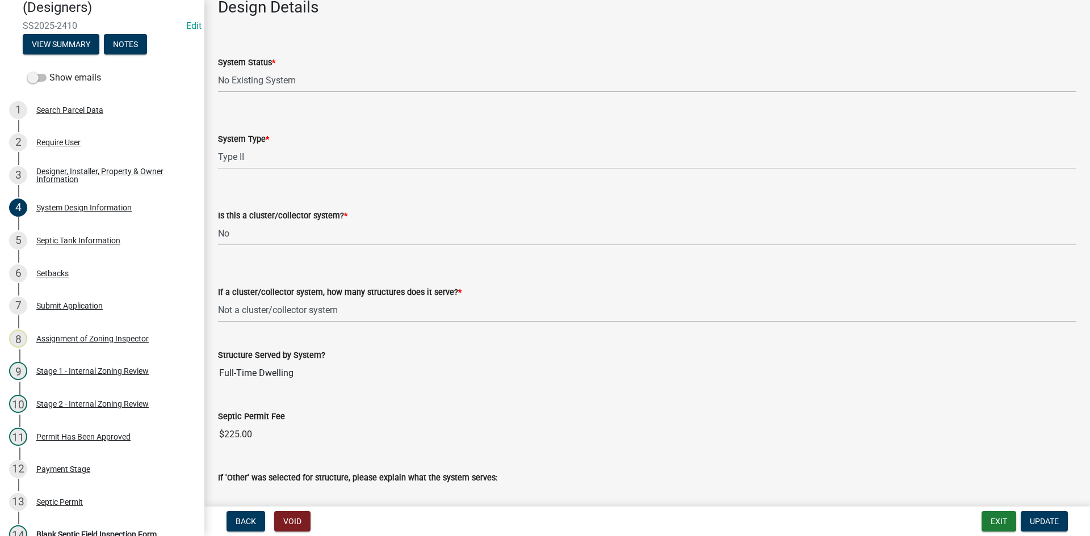
scroll to position [1589, 0]
